Goal: Navigation & Orientation: Find specific page/section

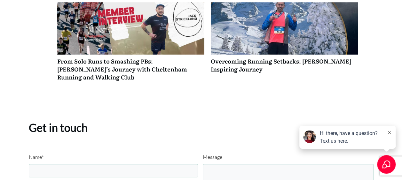
scroll to position [1678, 0]
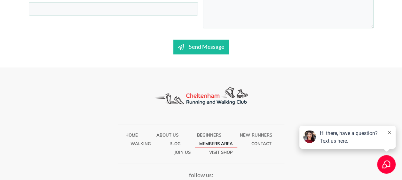
click at [223, 139] on span "Members Area" at bounding box center [216, 143] width 34 height 8
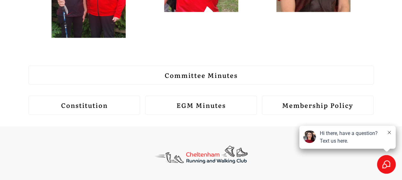
scroll to position [837, 0]
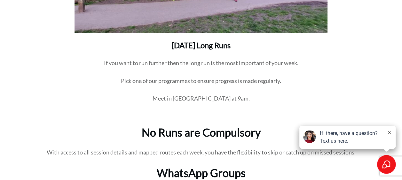
scroll to position [1515, 0]
